Goal: Book appointment/travel/reservation

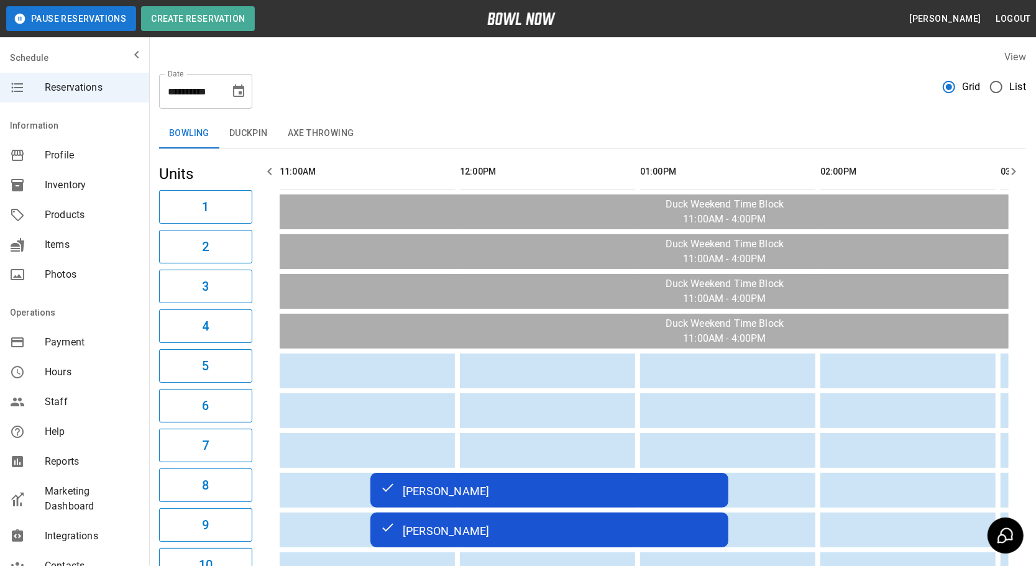
scroll to position [0, 1005]
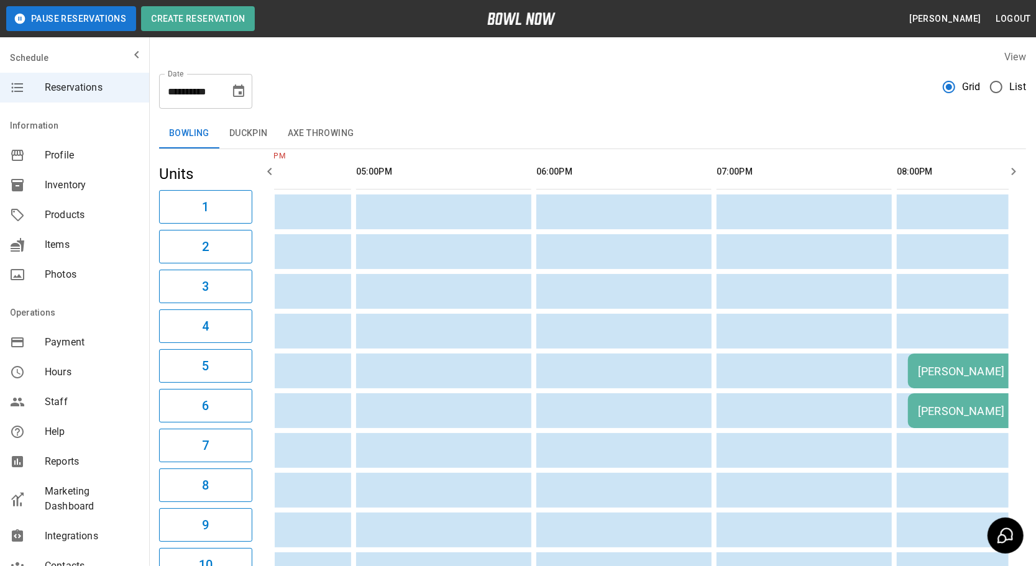
click at [1013, 167] on icon "button" at bounding box center [1013, 171] width 15 height 15
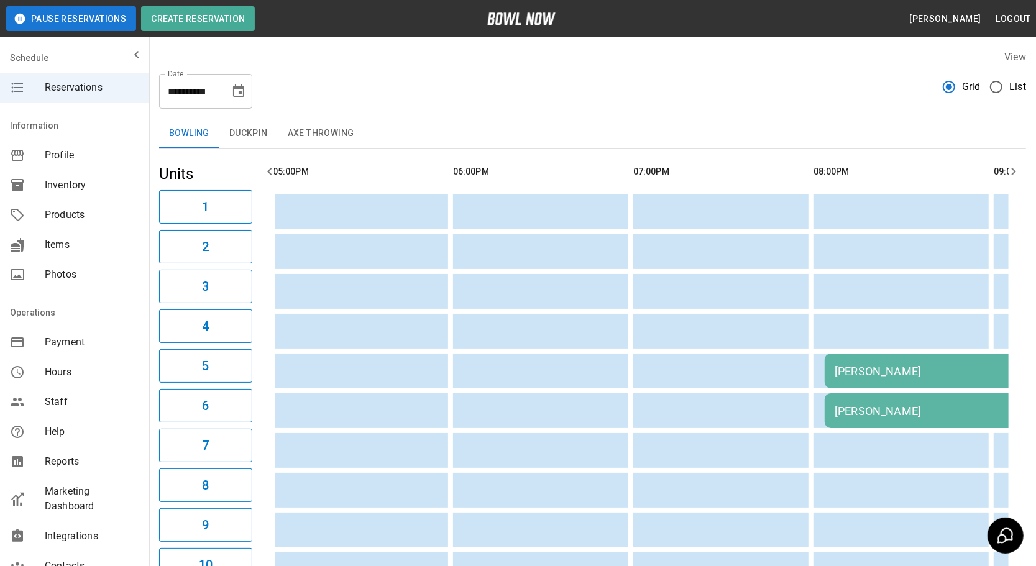
click at [1013, 167] on icon "button" at bounding box center [1013, 171] width 15 height 15
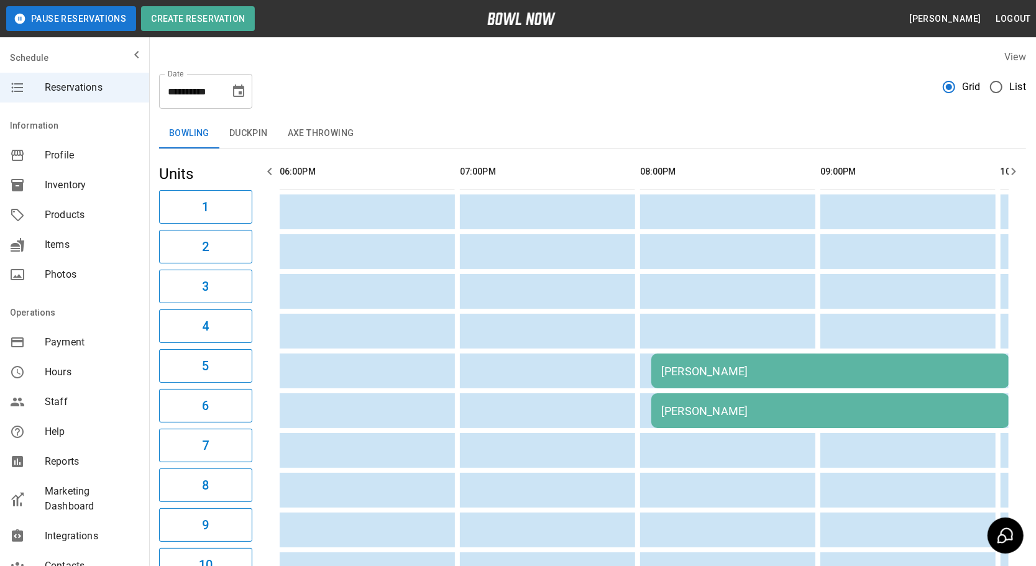
click at [1013, 167] on icon "button" at bounding box center [1013, 171] width 15 height 15
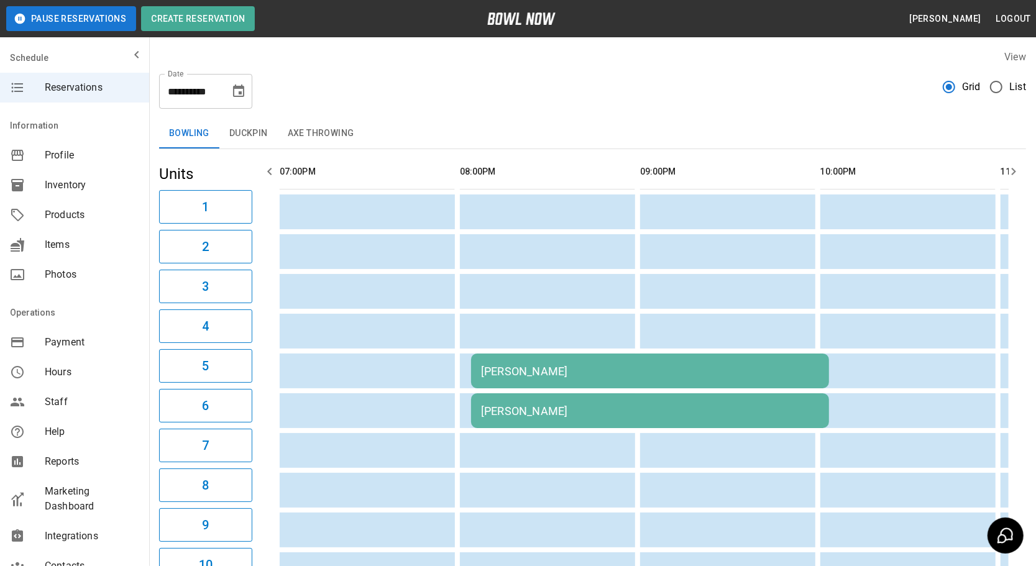
click at [1013, 167] on icon "button" at bounding box center [1013, 171] width 15 height 15
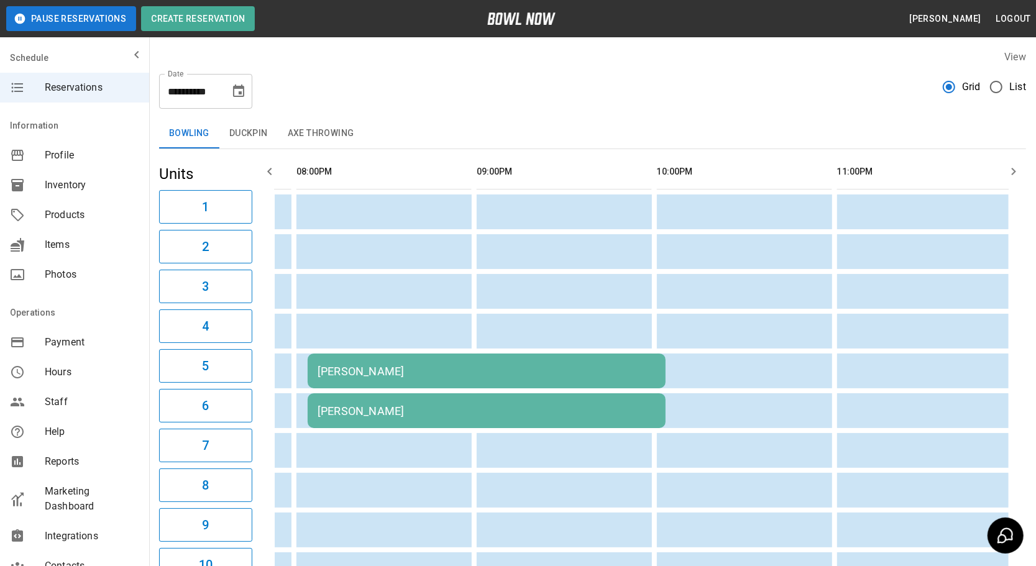
click at [1013, 167] on icon "button" at bounding box center [1013, 171] width 15 height 15
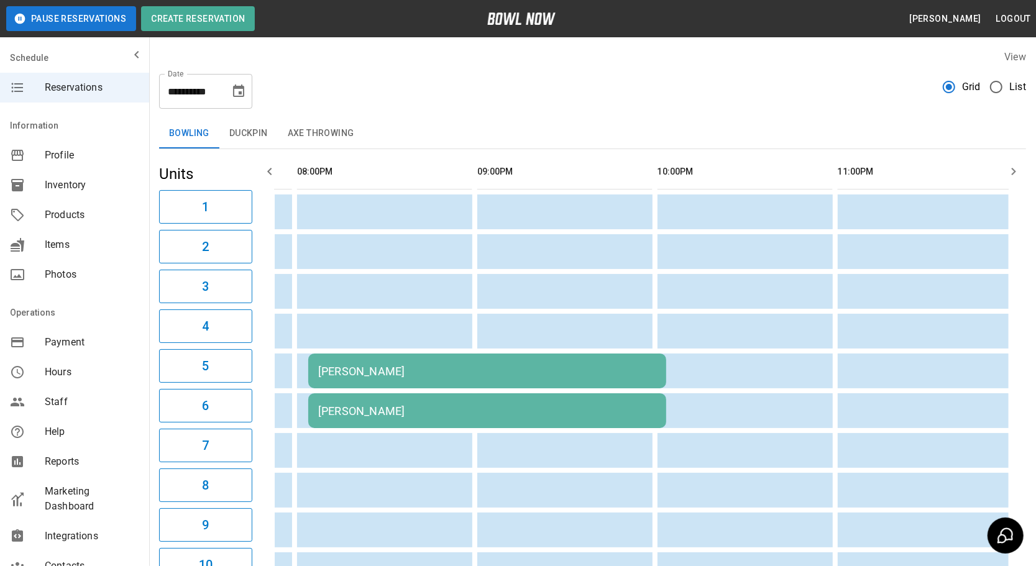
click at [792, 126] on div "Bowling Duckpin Axe Throwing" at bounding box center [592, 134] width 867 height 30
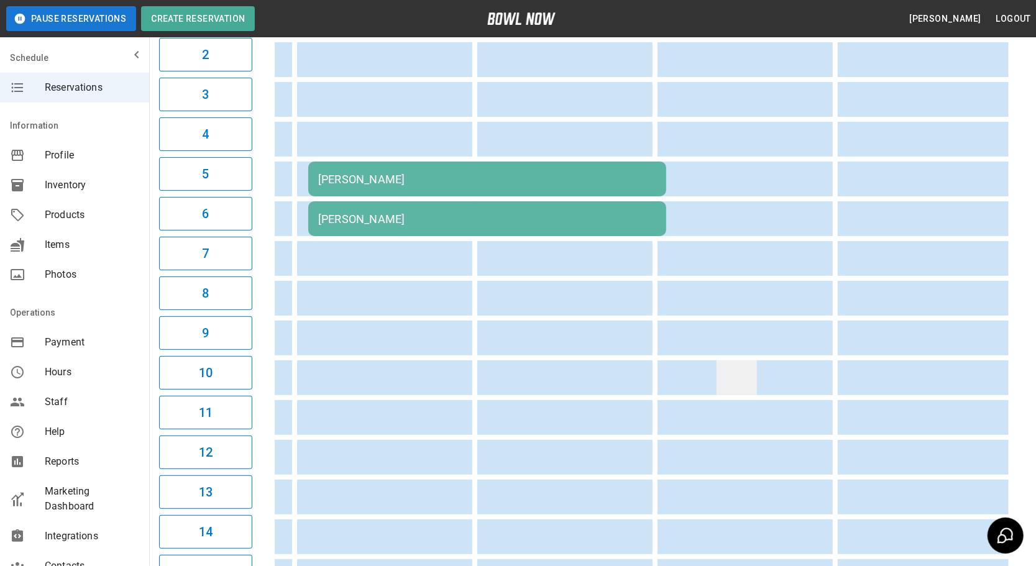
scroll to position [0, 0]
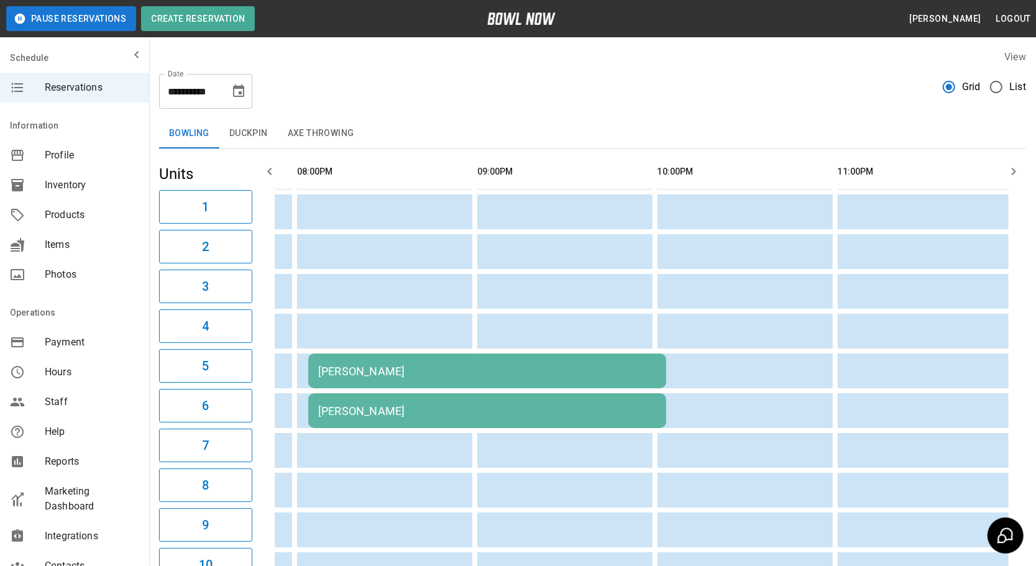
click at [268, 169] on icon "button" at bounding box center [269, 171] width 15 height 15
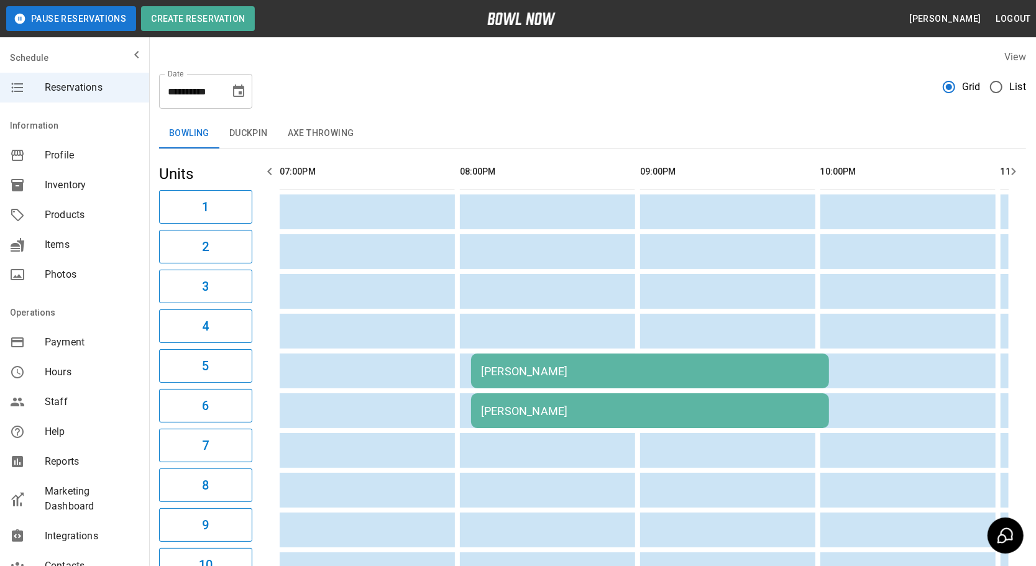
click at [268, 169] on icon "button" at bounding box center [269, 171] width 15 height 15
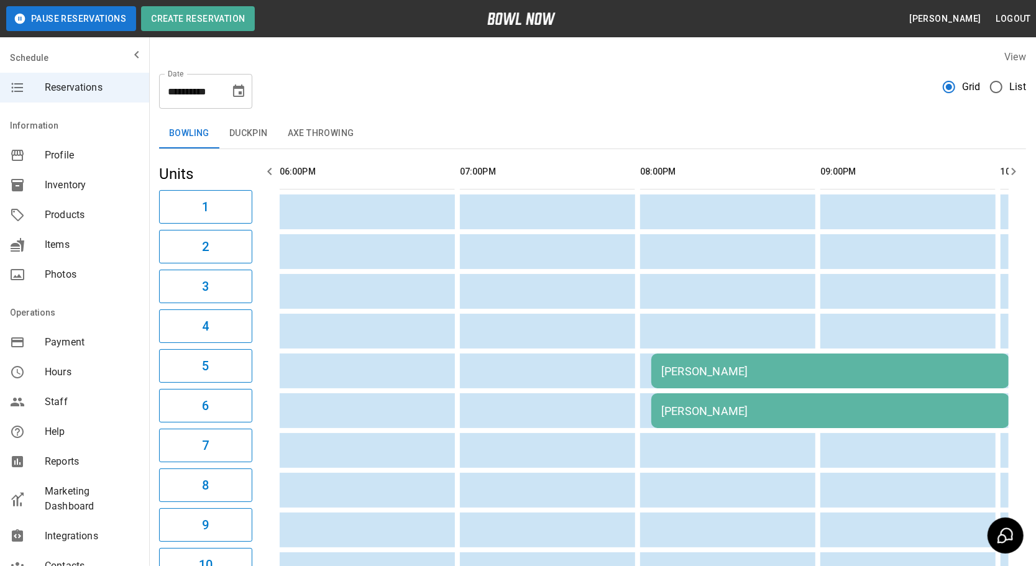
click at [268, 169] on icon "button" at bounding box center [269, 171] width 15 height 15
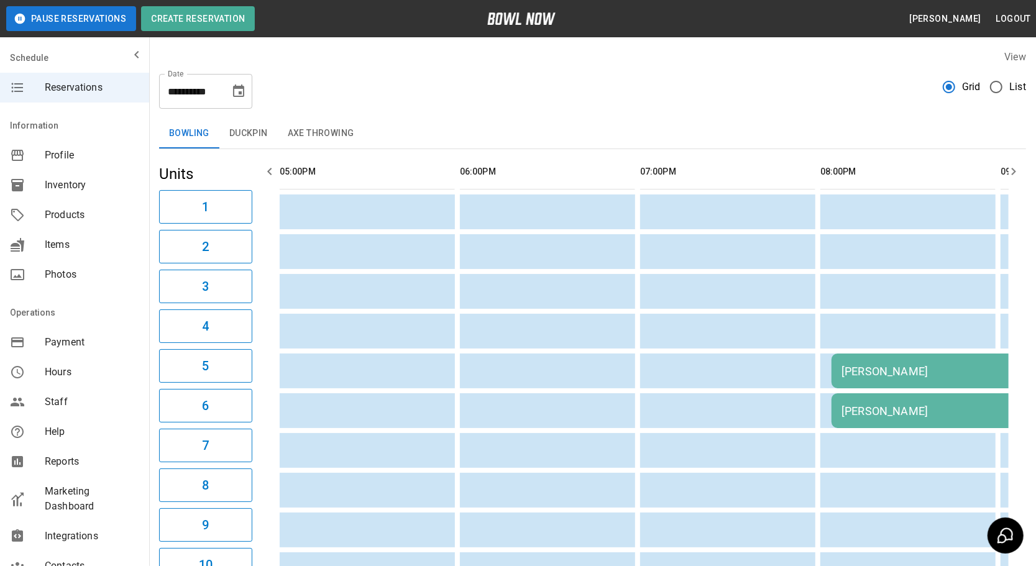
click at [268, 169] on icon "button" at bounding box center [269, 171] width 15 height 15
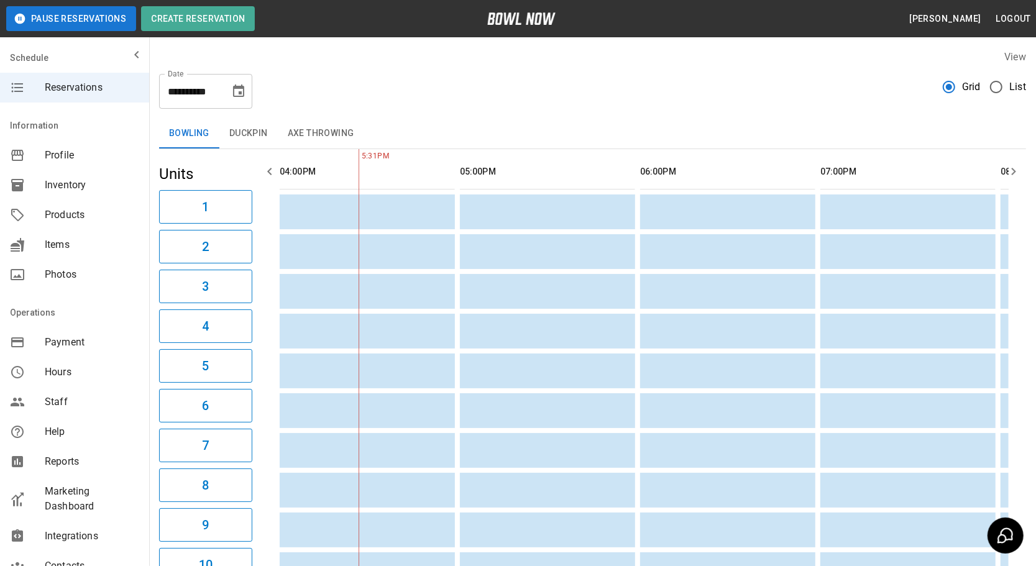
click at [268, 169] on icon "button" at bounding box center [269, 171] width 15 height 15
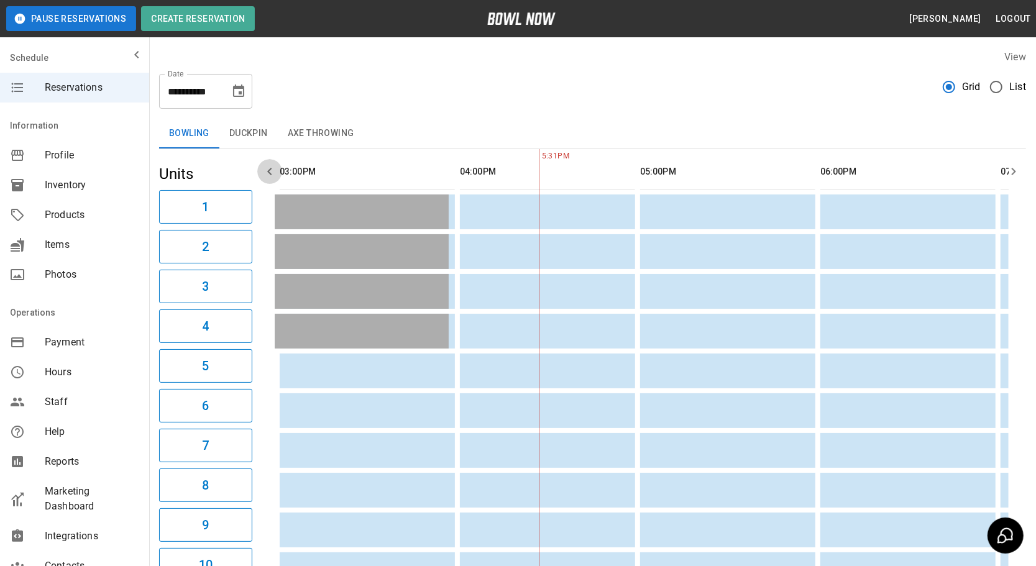
click at [268, 169] on icon "button" at bounding box center [269, 171] width 15 height 15
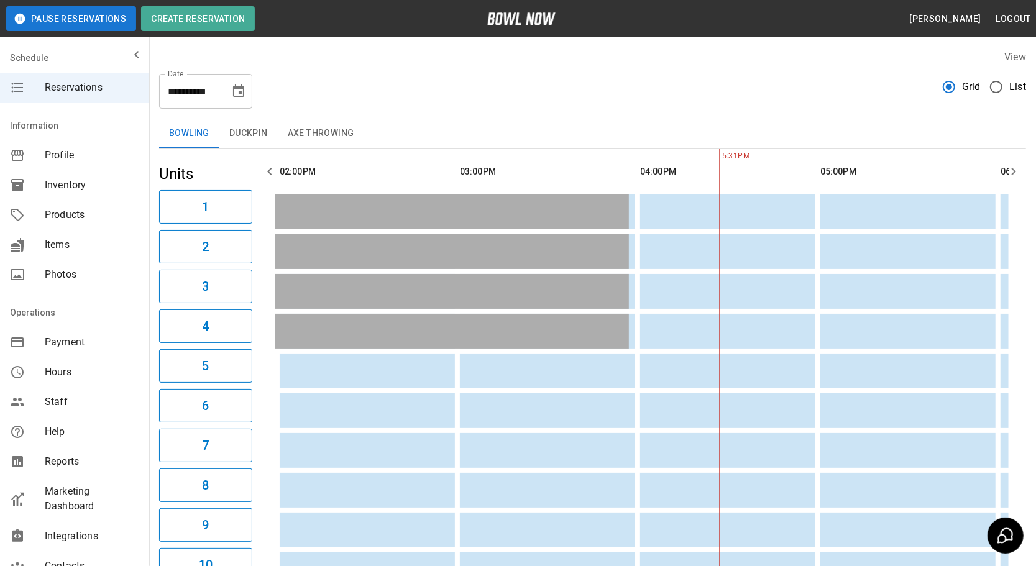
click at [268, 169] on icon "button" at bounding box center [269, 171] width 15 height 15
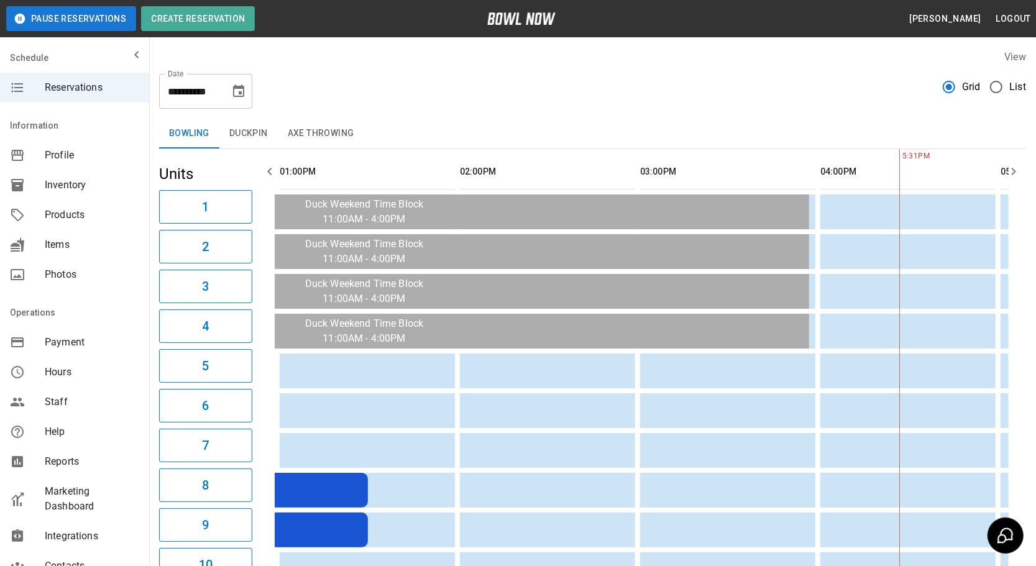
click at [268, 169] on icon "button" at bounding box center [269, 171] width 15 height 15
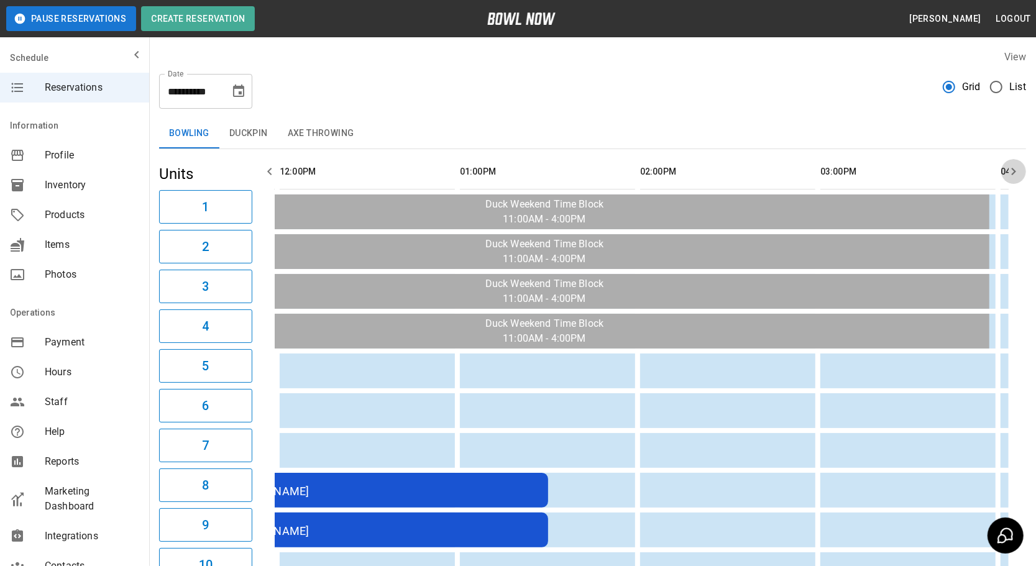
click at [1013, 178] on icon "button" at bounding box center [1013, 171] width 15 height 15
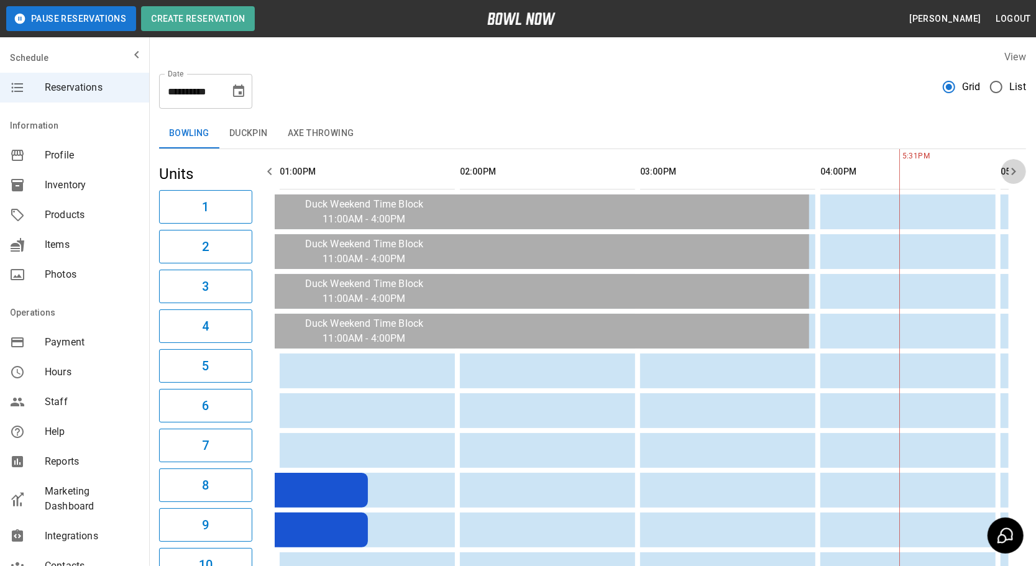
click at [1013, 178] on icon "button" at bounding box center [1013, 171] width 15 height 15
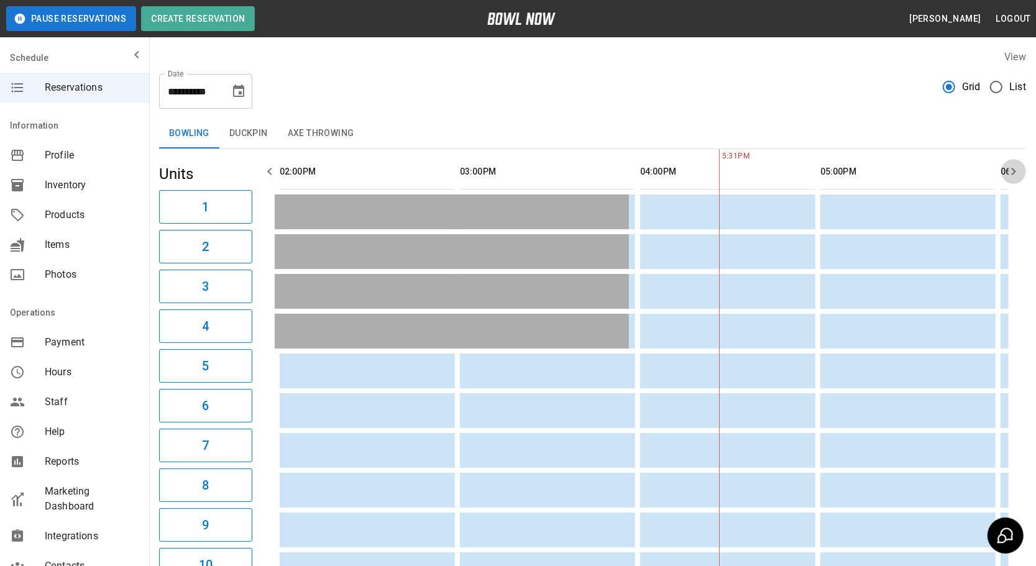
click at [1013, 178] on icon "button" at bounding box center [1013, 171] width 15 height 15
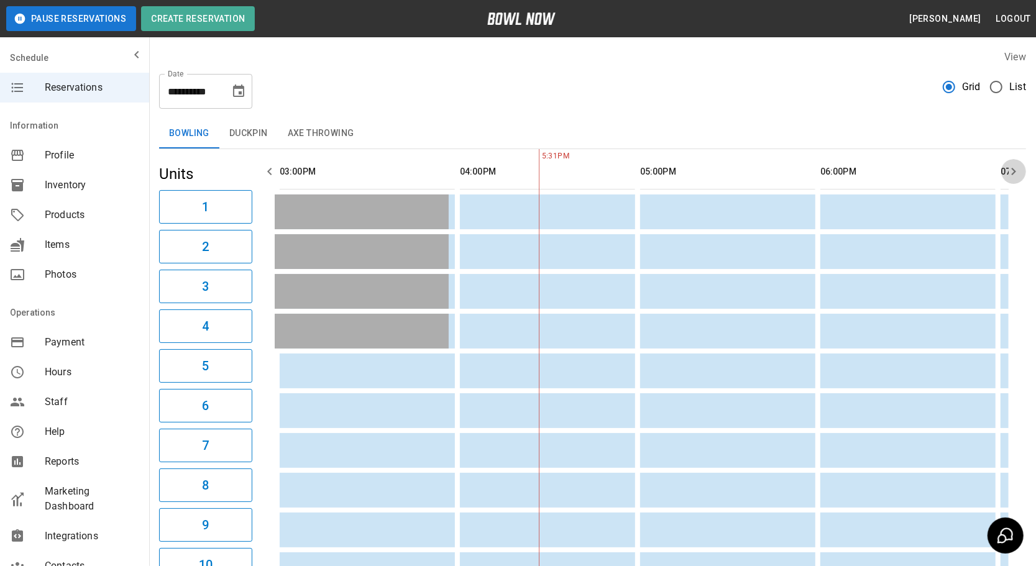
click at [1013, 178] on icon "button" at bounding box center [1013, 171] width 15 height 15
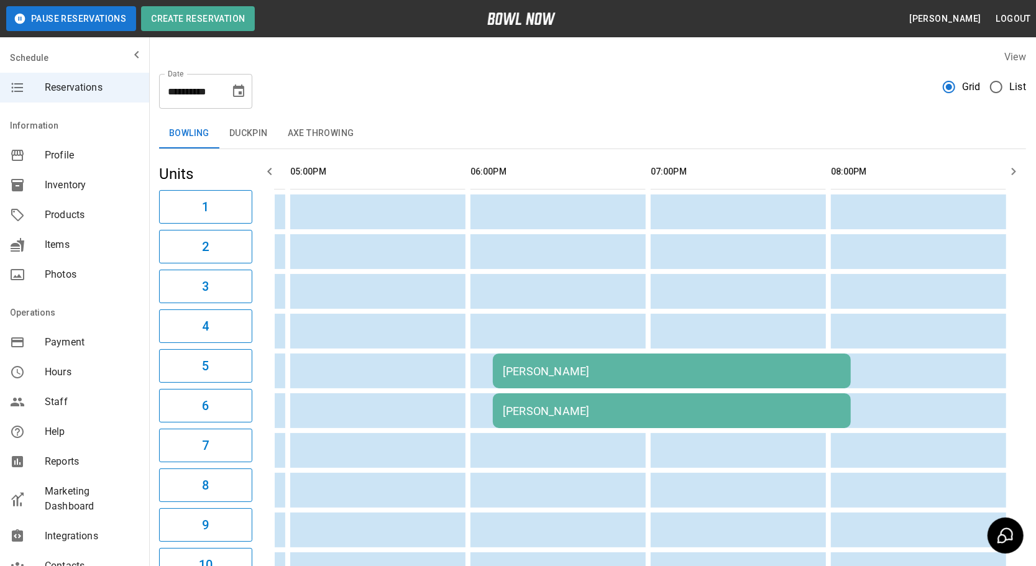
scroll to position [0, 1573]
